Goal: Information Seeking & Learning: Understand process/instructions

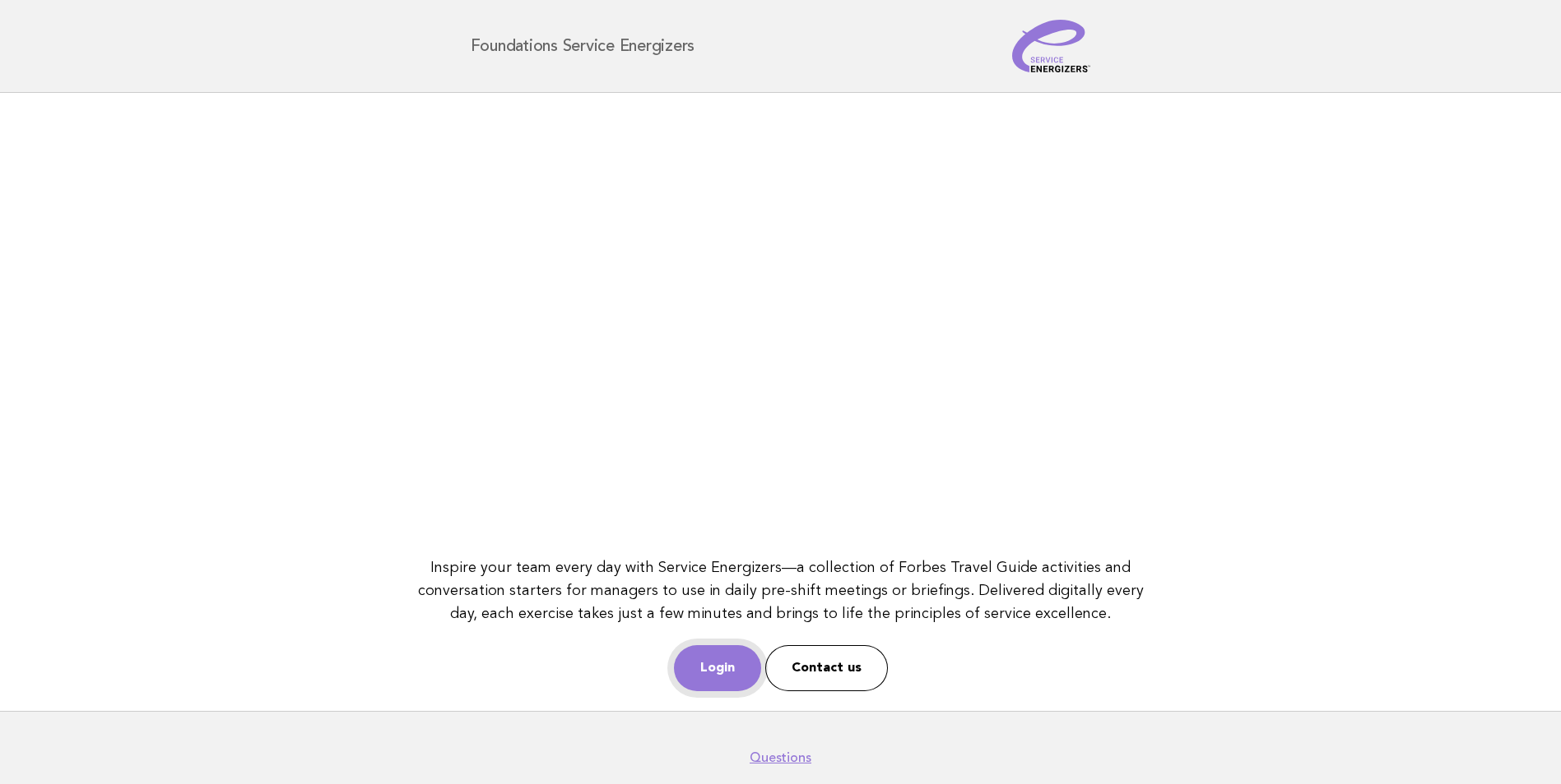
click at [709, 672] on link "Login" at bounding box center [717, 668] width 87 height 46
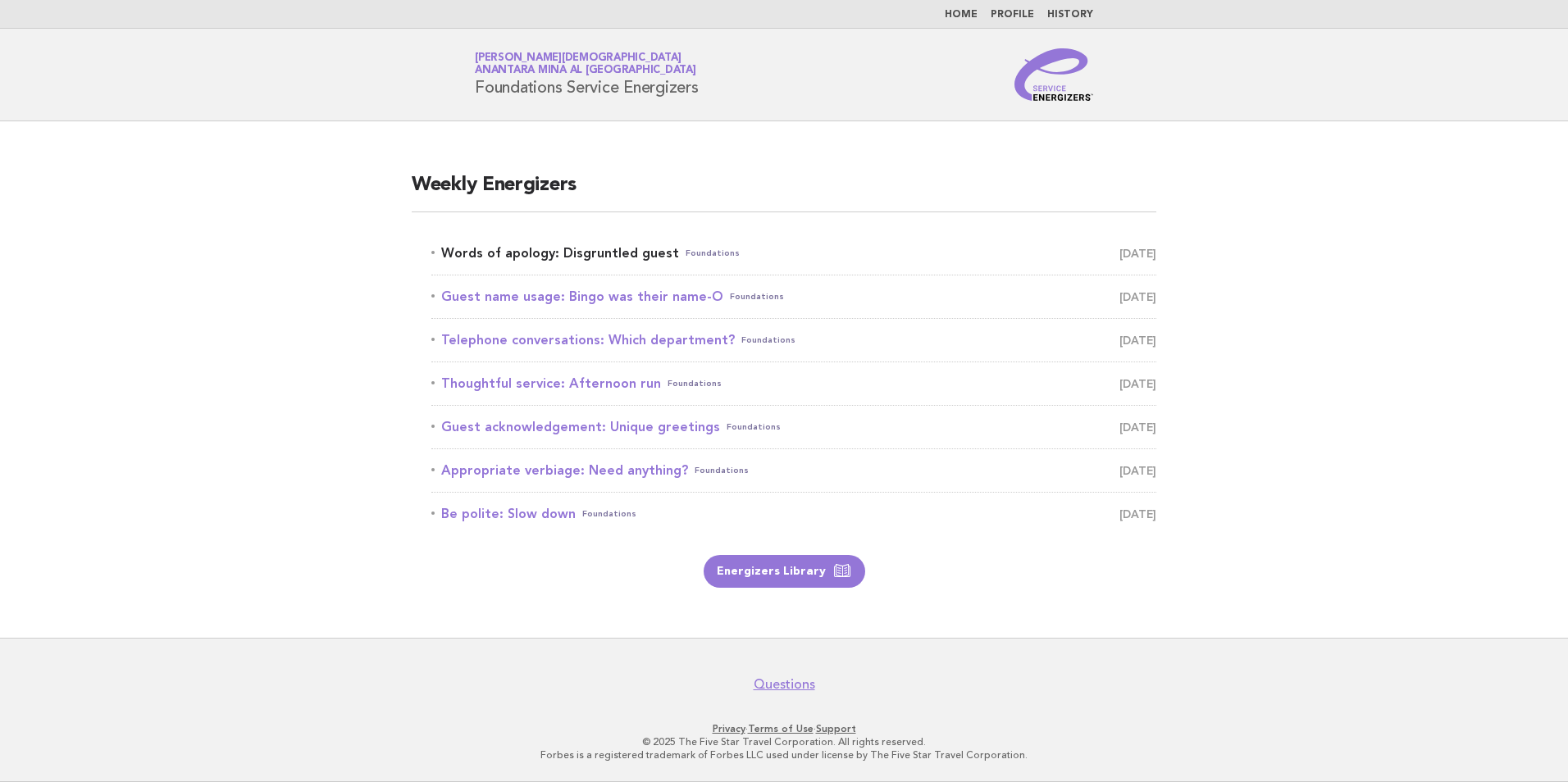
click at [605, 250] on link "Words of apology: Disgruntled guest Foundations October 11" at bounding box center [794, 253] width 725 height 23
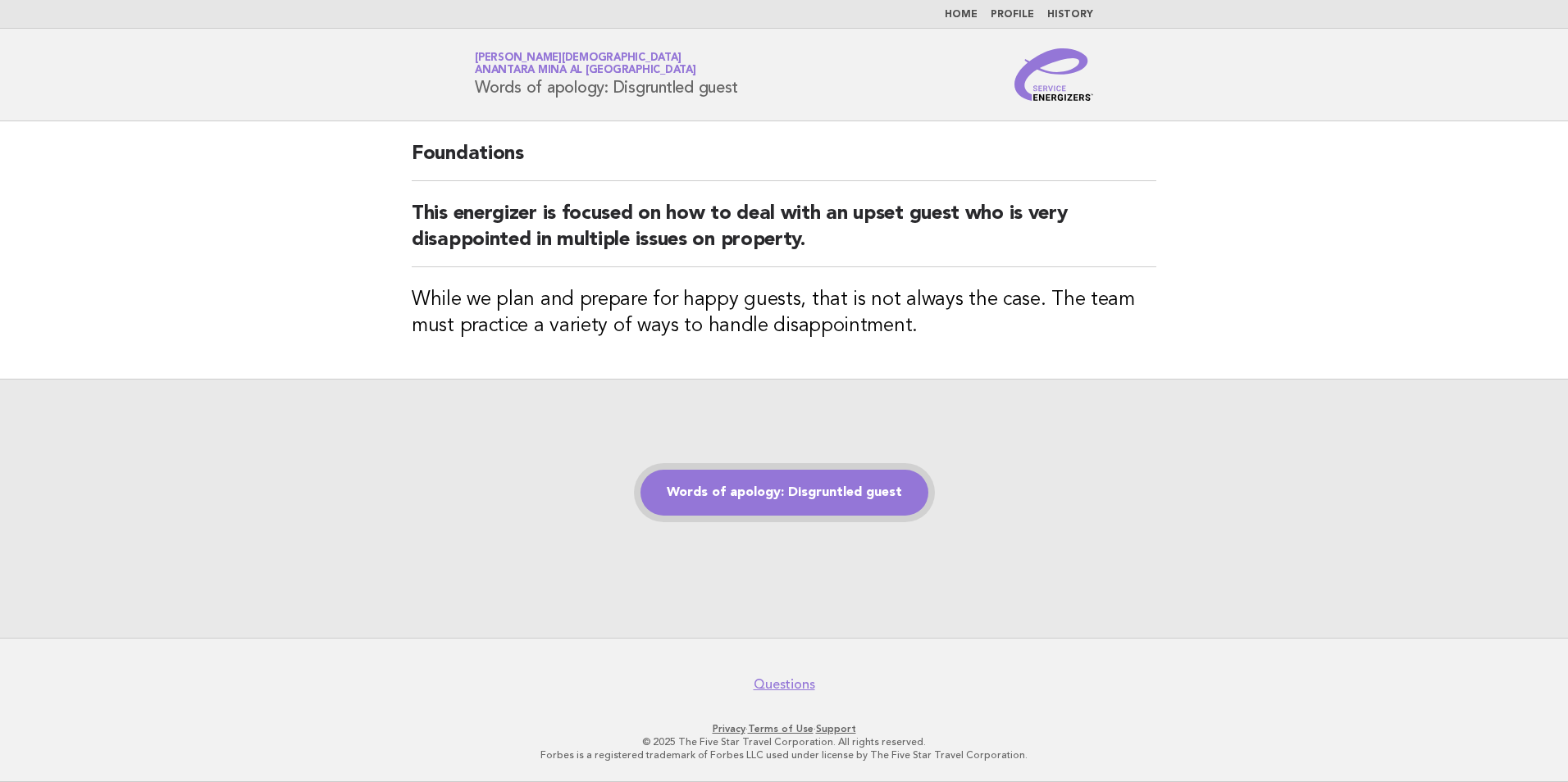
click at [774, 497] on link "Words of apology: Disgruntled guest" at bounding box center [784, 492] width 288 height 46
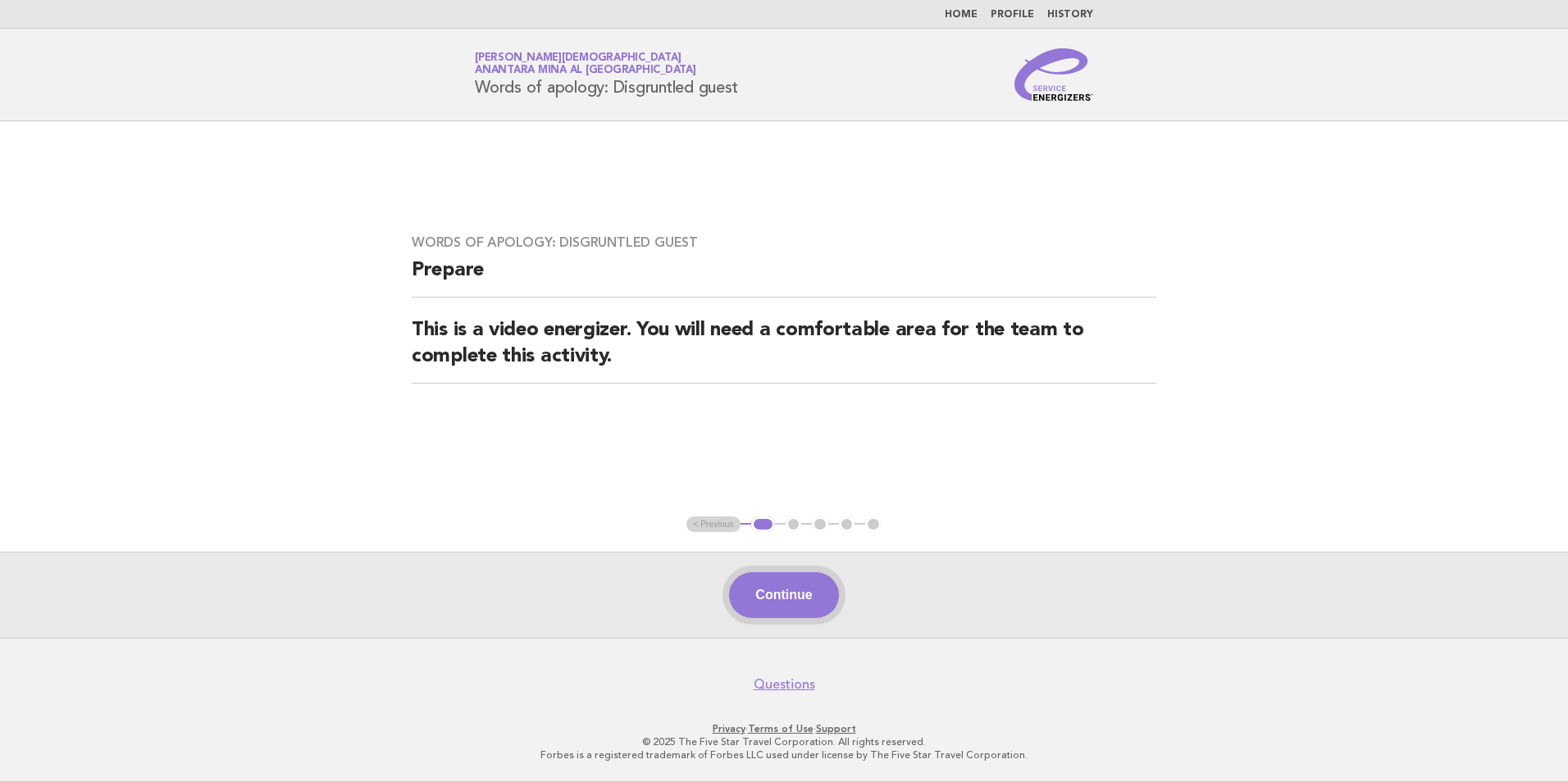
click at [801, 606] on button "Continue" at bounding box center [784, 595] width 109 height 46
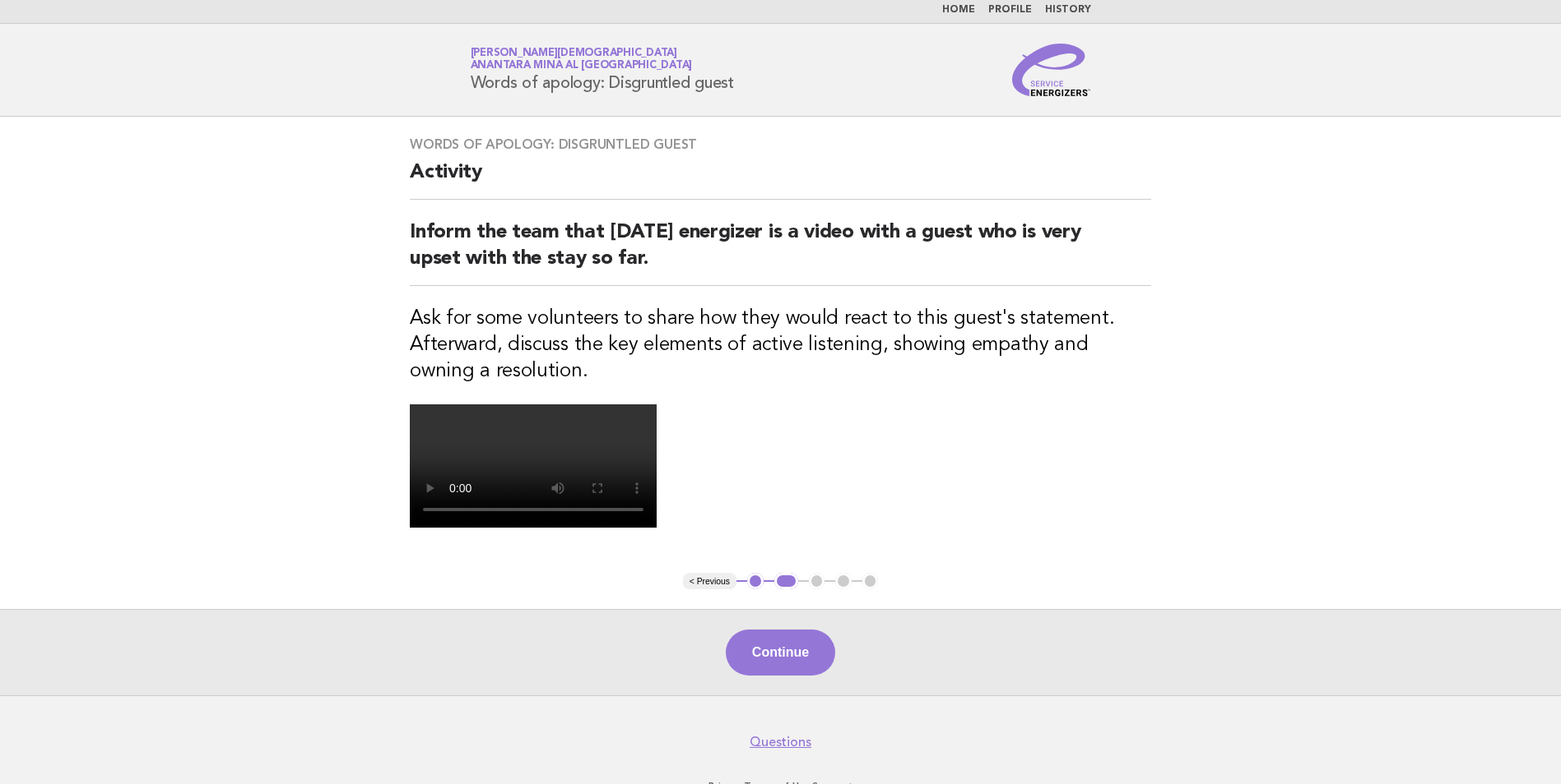
scroll to position [356, 0]
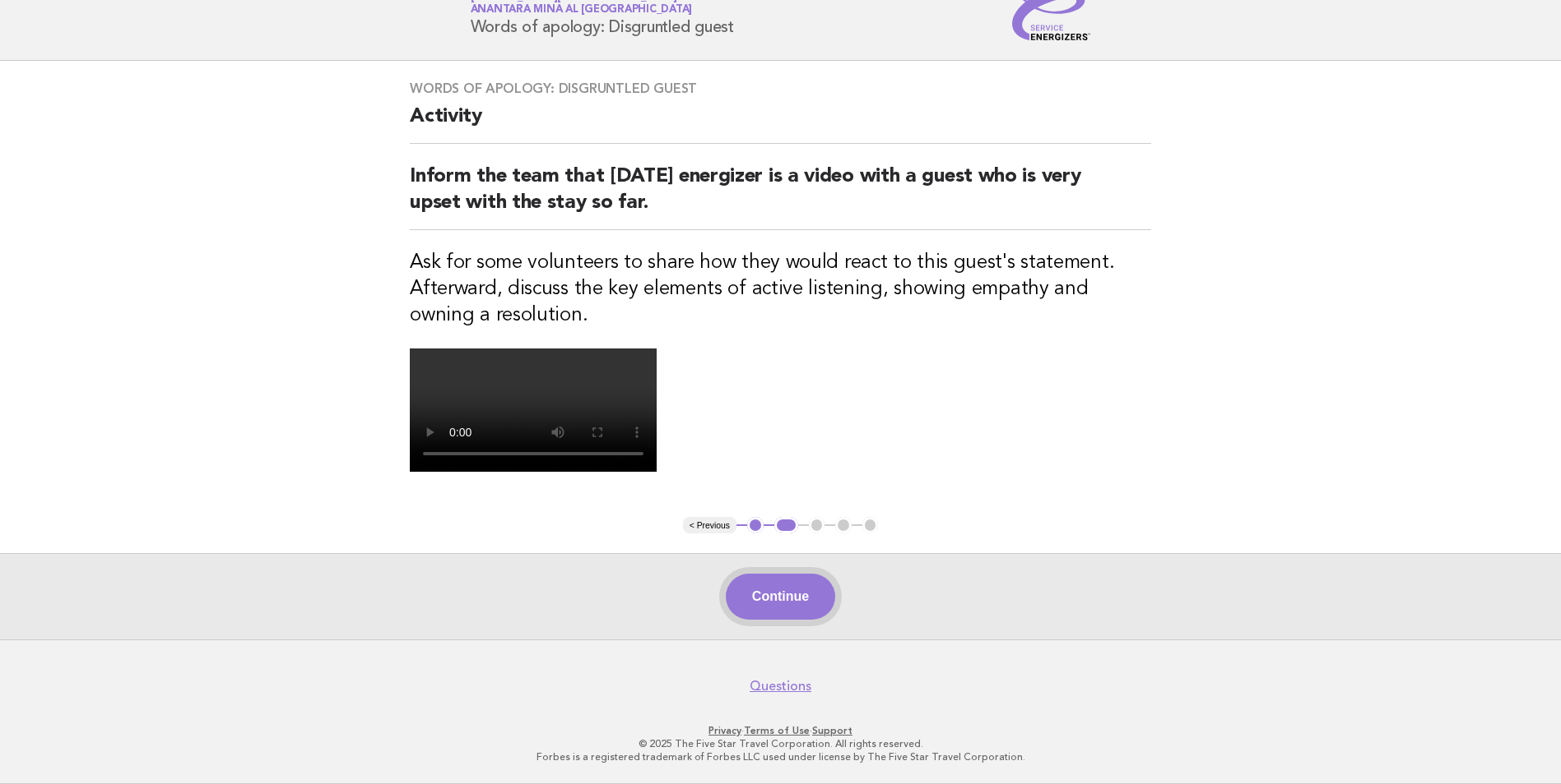
click at [764, 602] on button "Continue" at bounding box center [780, 596] width 110 height 46
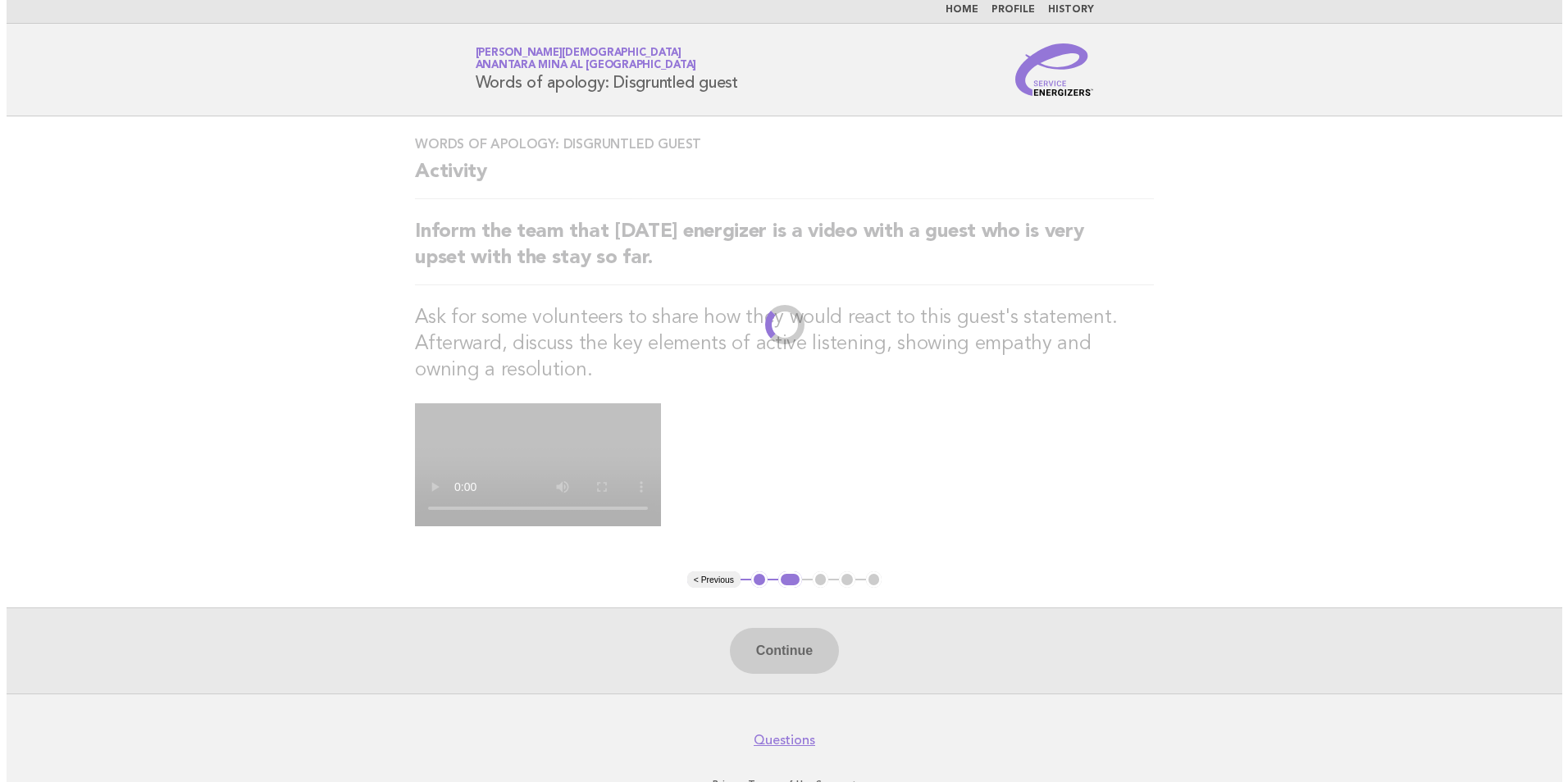
scroll to position [0, 0]
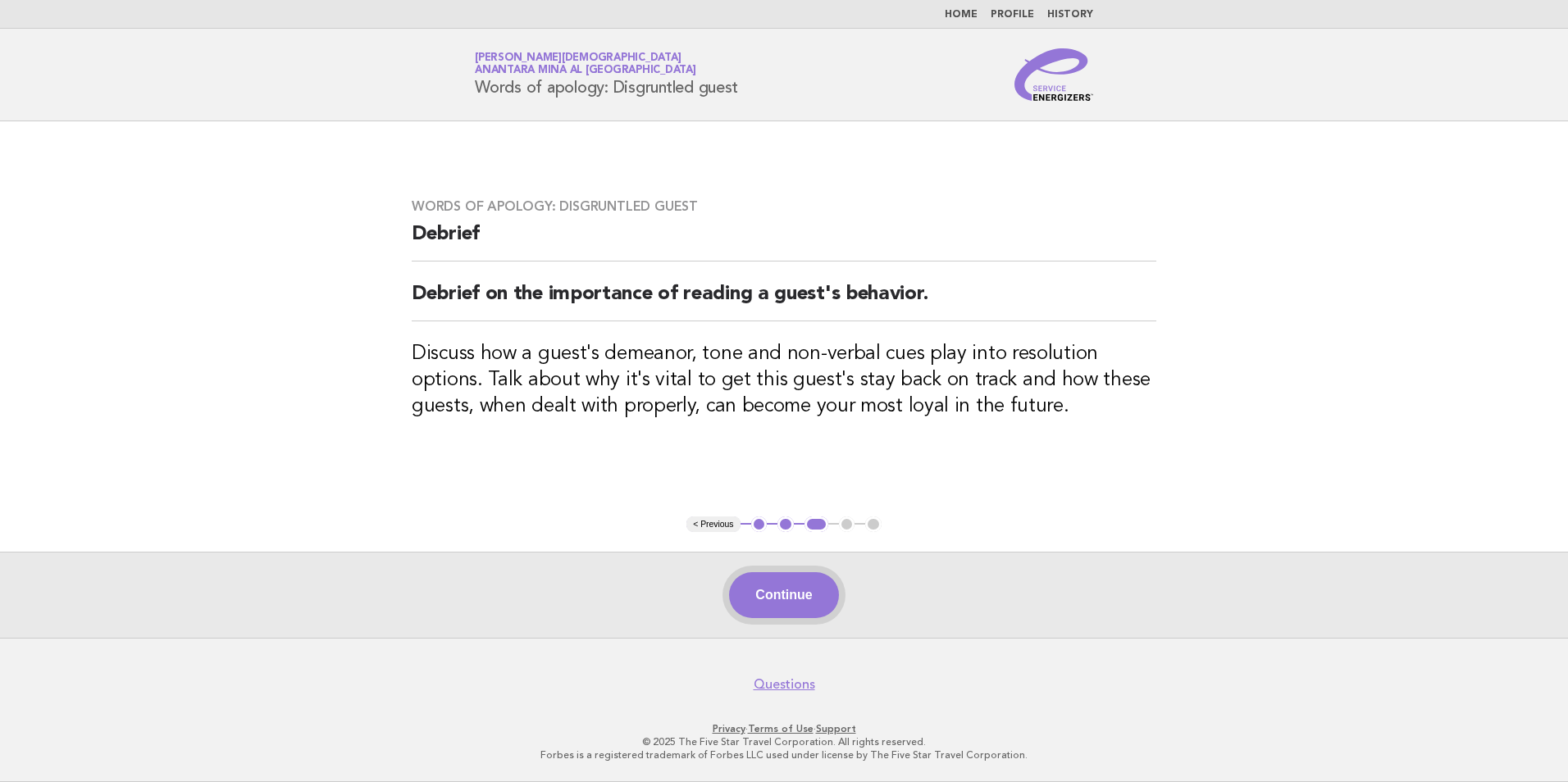
click at [765, 599] on button "Continue" at bounding box center [784, 595] width 109 height 46
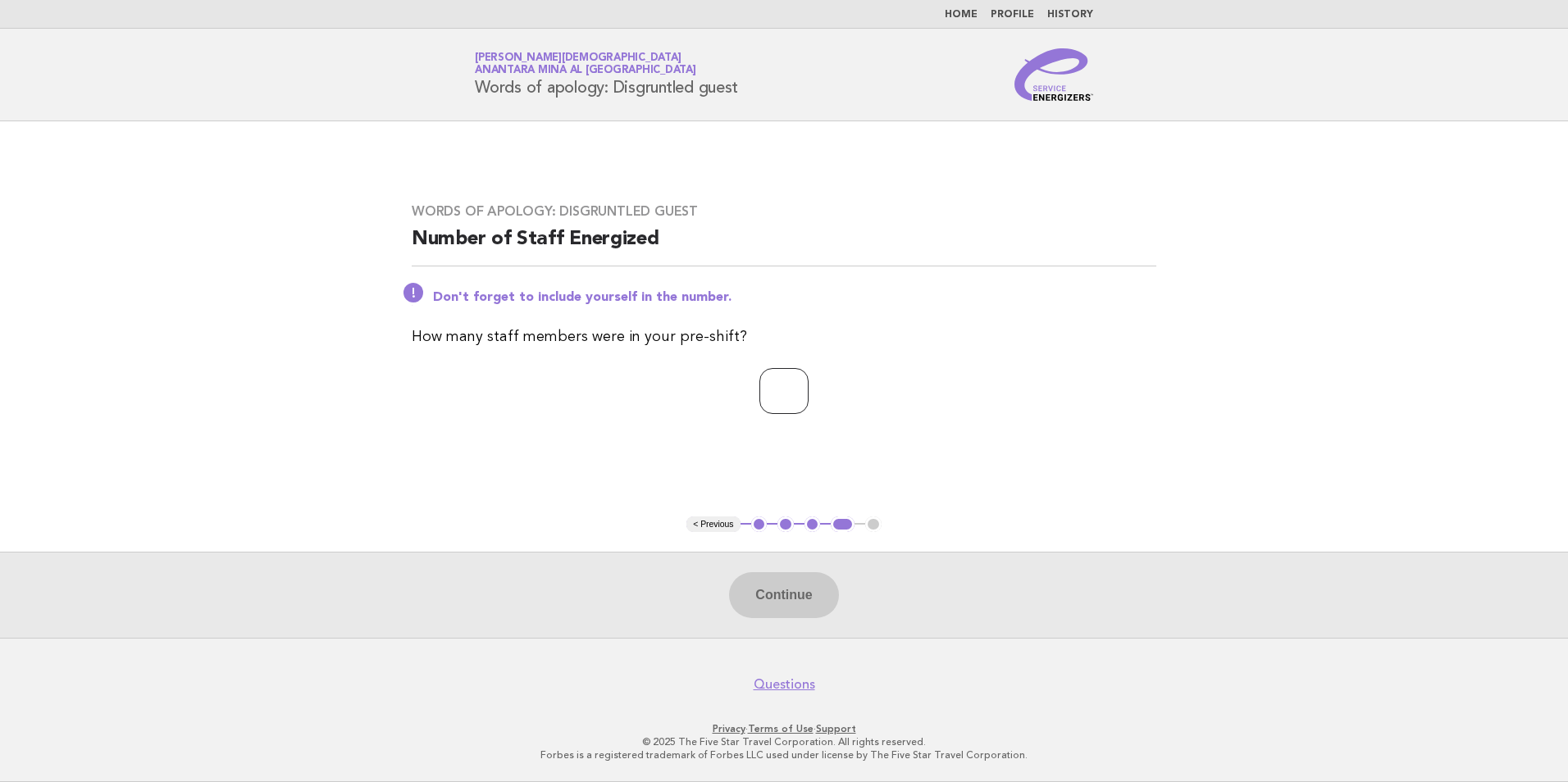
click at [768, 396] on input "number" at bounding box center [783, 391] width 49 height 46
type input "*"
click at [759, 616] on button "Continue" at bounding box center [784, 595] width 109 height 46
